Goal: Navigation & Orientation: Find specific page/section

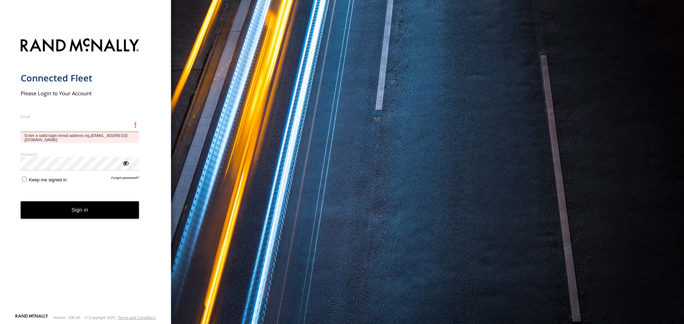
type input "**********"
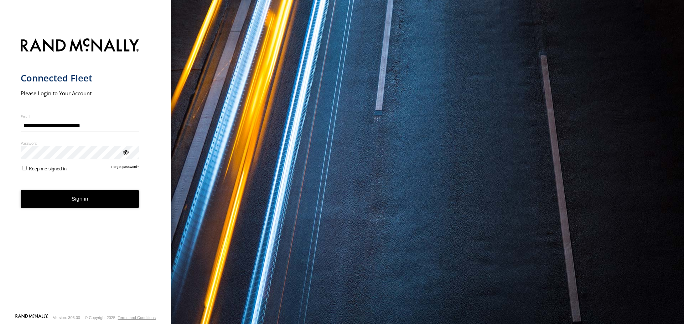
click at [40, 168] on span "Keep me signed in" at bounding box center [48, 168] width 38 height 5
click at [43, 197] on button "Sign in" at bounding box center [80, 198] width 119 height 17
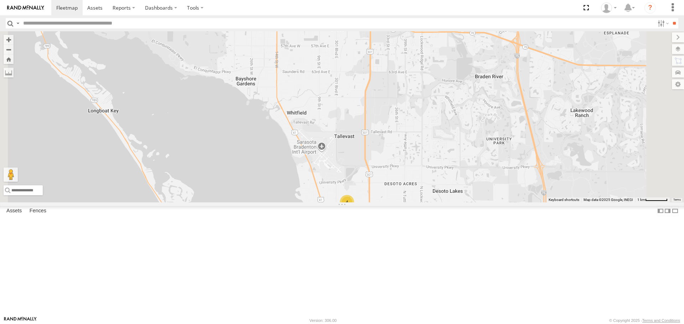
click at [0, 0] on link at bounding box center [0, 0] width 0 height 0
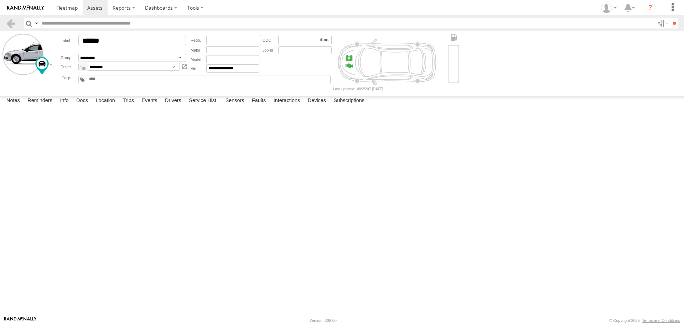
click at [0, 0] on label at bounding box center [0, 0] width 0 height 0
click at [0, 0] on button "Proceed" at bounding box center [0, 0] width 0 height 0
click at [64, 10] on span at bounding box center [66, 7] width 21 height 7
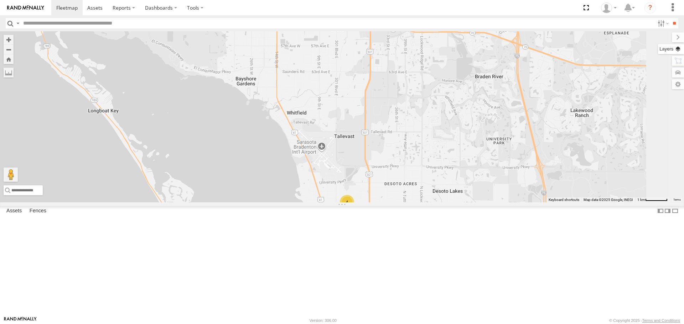
click at [676, 49] on label at bounding box center [671, 49] width 26 height 10
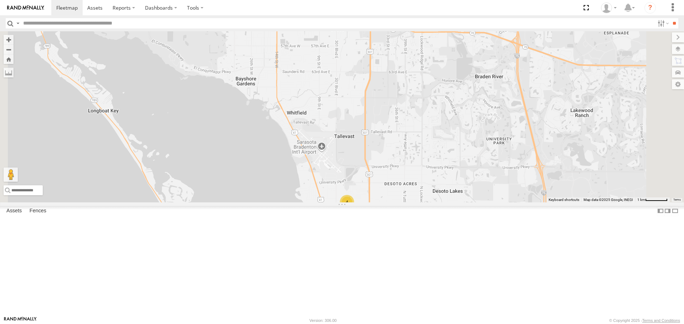
click at [0, 0] on span "Basemaps" at bounding box center [0, 0] width 0 height 0
click at [0, 0] on span "Roadmap" at bounding box center [0, 0] width 0 height 0
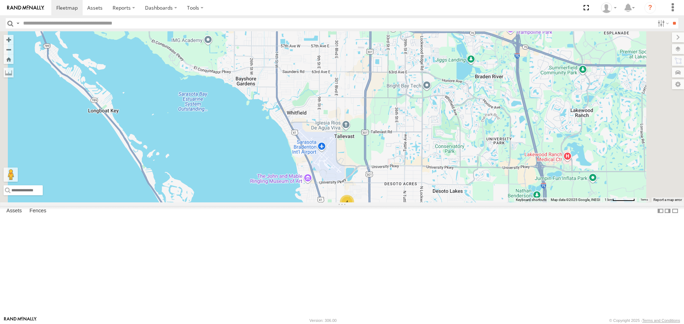
click at [0, 0] on span "Overlays" at bounding box center [0, 0] width 0 height 0
click at [0, 0] on span "Traffic" at bounding box center [0, 0] width 0 height 0
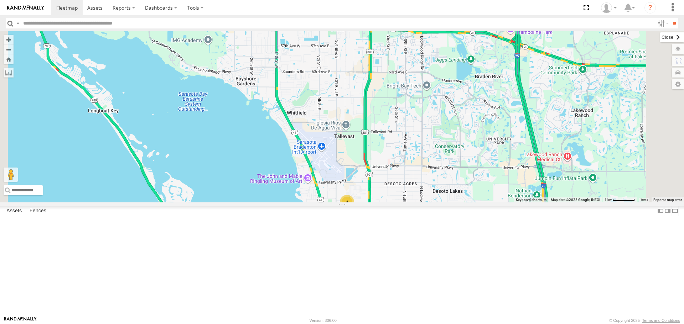
click at [660, 40] on label at bounding box center [672, 37] width 24 height 10
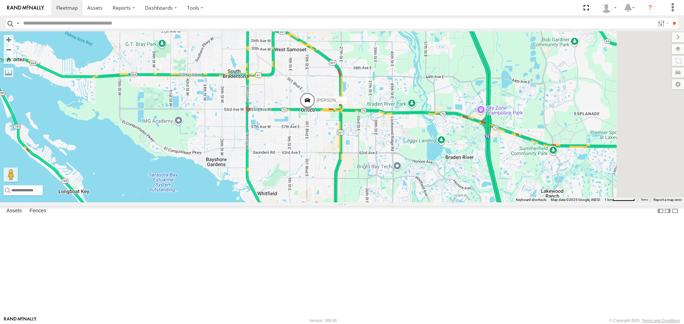
drag, startPoint x: 395, startPoint y: 127, endPoint x: 363, endPoint y: 211, distance: 90.3
click at [363, 202] on div "4 Robert" at bounding box center [342, 116] width 684 height 171
